Goal: Task Accomplishment & Management: Use online tool/utility

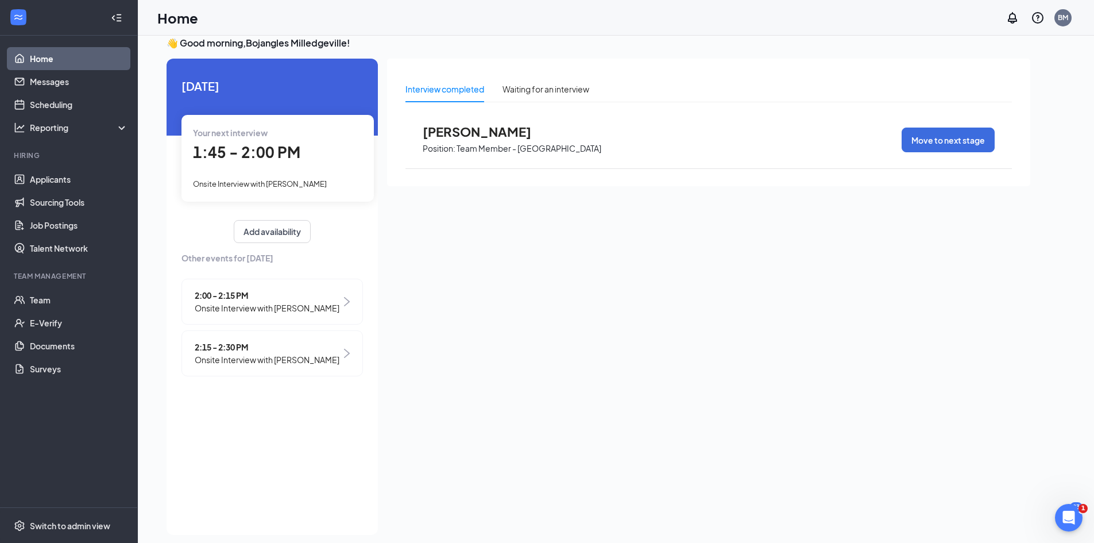
scroll to position [24, 0]
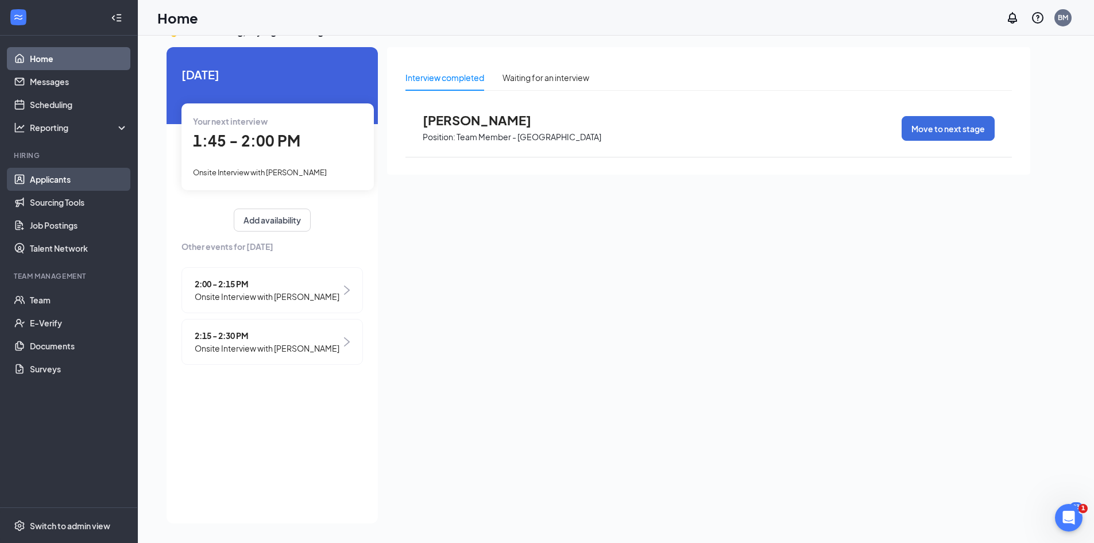
click at [57, 175] on link "Applicants" at bounding box center [79, 179] width 98 height 23
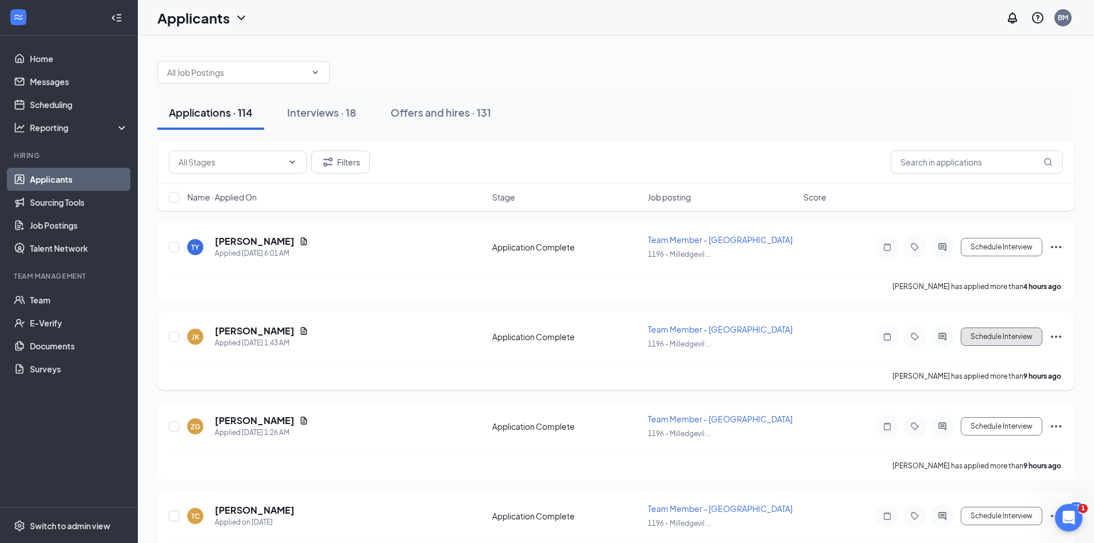
click at [1015, 338] on button "Schedule Interview" at bounding box center [1002, 336] width 82 height 18
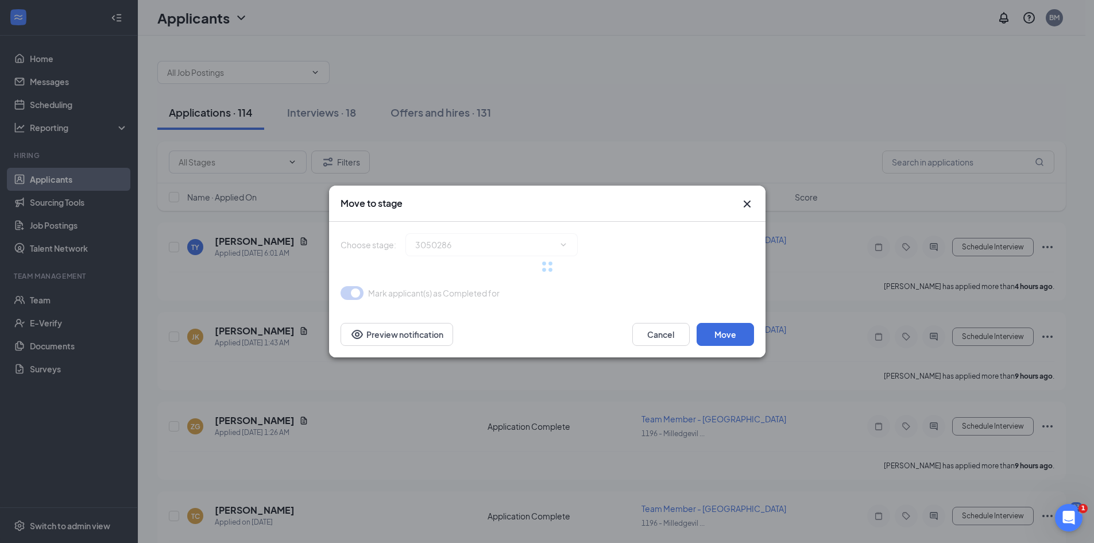
type input "Onsite Interview (next stage)"
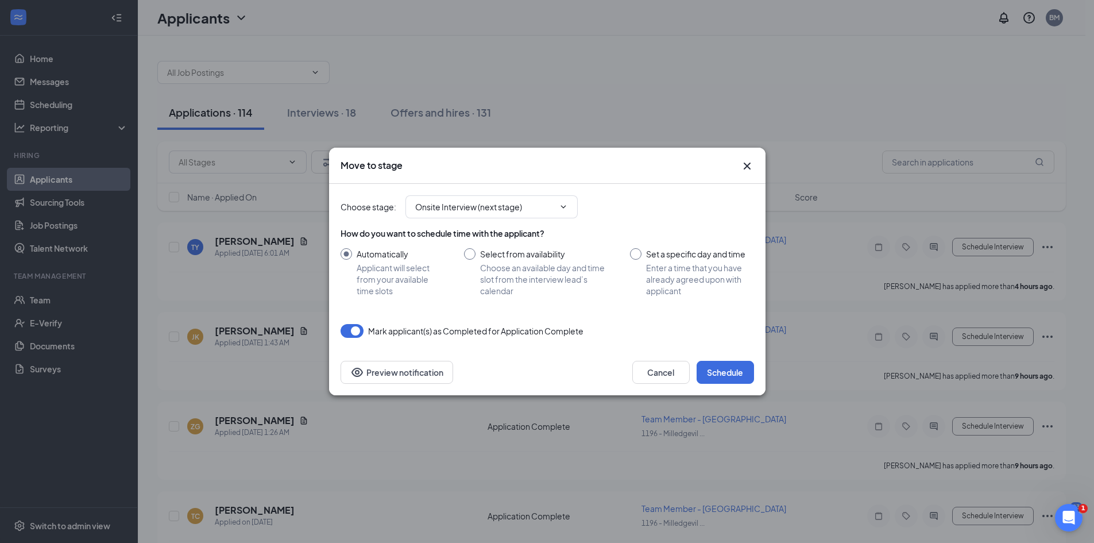
click at [474, 253] on input "Select from availability Choose an available day and time slot from the intervi…" at bounding box center [536, 272] width 144 height 48
radio input "true"
radio input "false"
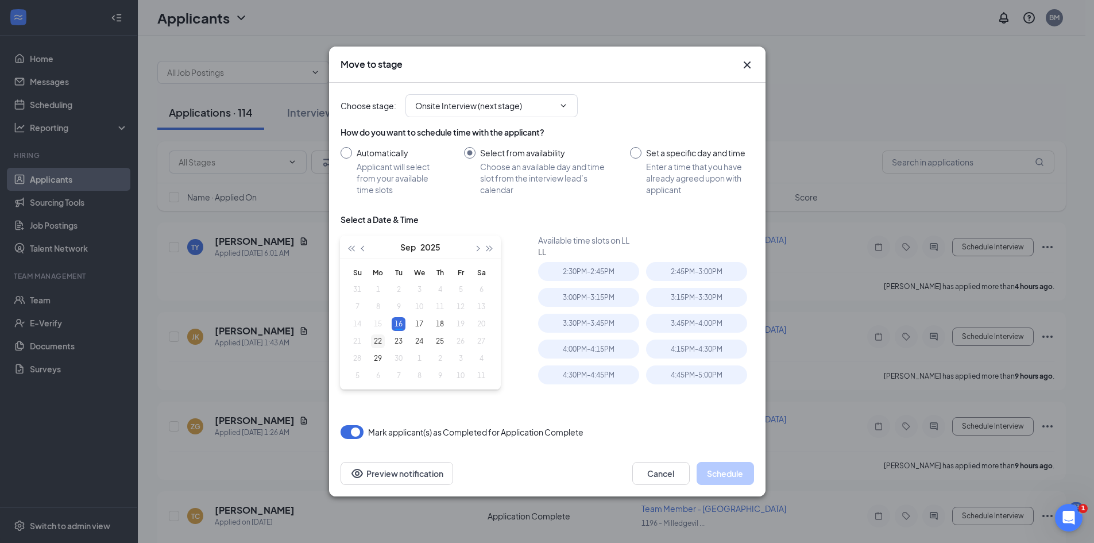
click at [381, 343] on div "22" at bounding box center [378, 341] width 14 height 14
type input "[DATE]"
click at [592, 274] on div "2:00PM - 2:15PM" at bounding box center [588, 271] width 101 height 19
click at [741, 480] on button "Schedule" at bounding box center [725, 473] width 57 height 23
